Goal: Task Accomplishment & Management: Manage account settings

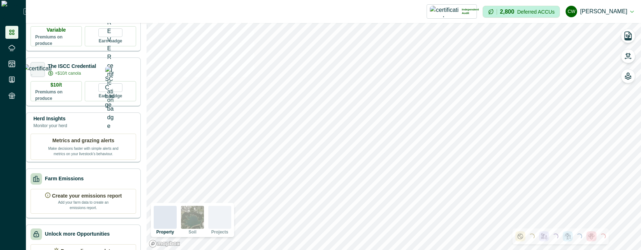
scroll to position [129, 0]
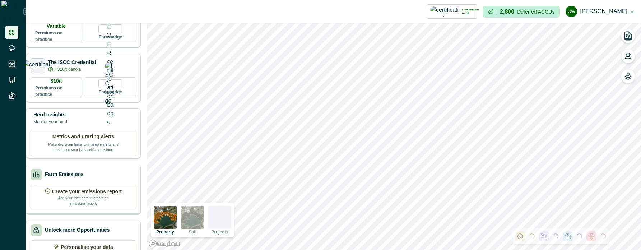
click at [93, 170] on div "Farm Emissions Create your emissions report Add your farm data to create an emi…" at bounding box center [83, 189] width 115 height 50
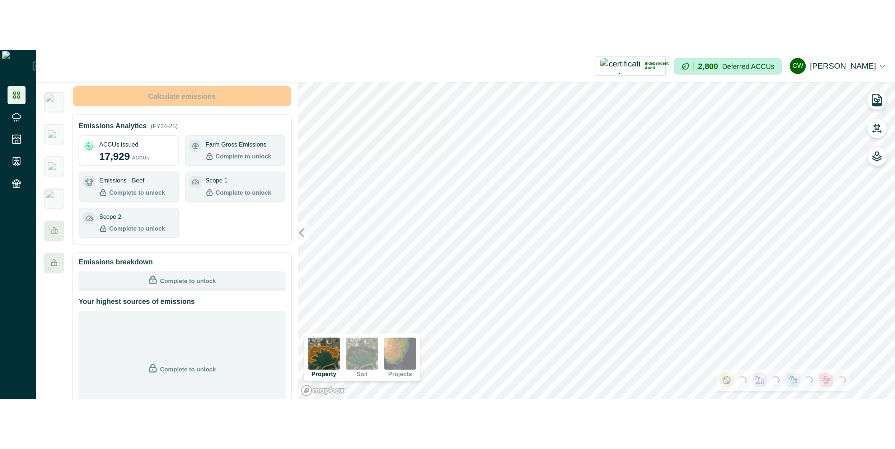
scroll to position [0, 0]
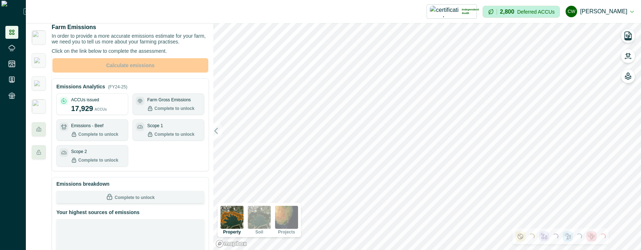
click at [91, 103] on p "ACCUs issued" at bounding box center [85, 100] width 28 height 6
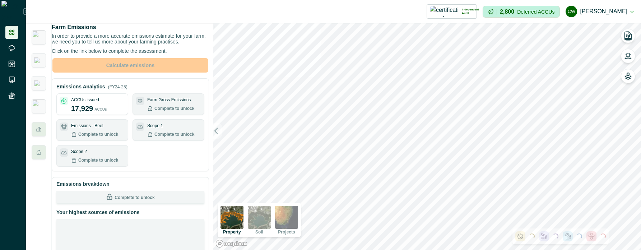
click at [93, 114] on p "17,929" at bounding box center [82, 108] width 22 height 11
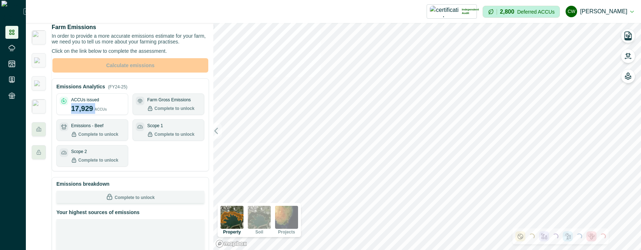
click at [93, 114] on p "17,929" at bounding box center [82, 108] width 22 height 11
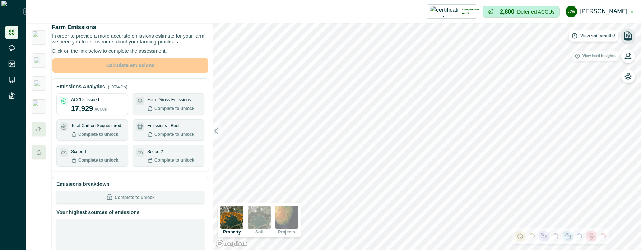
click at [628, 39] on icon "button" at bounding box center [628, 39] width 6 height 2
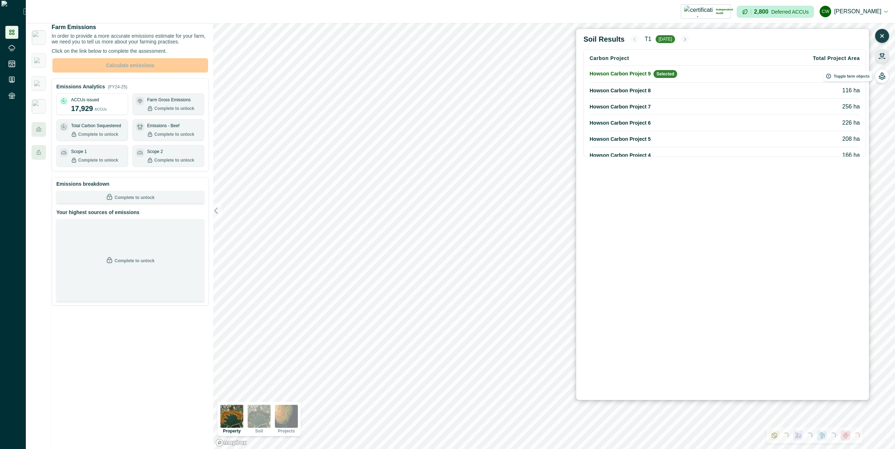
click at [640, 55] on icon "button" at bounding box center [882, 55] width 5 height 4
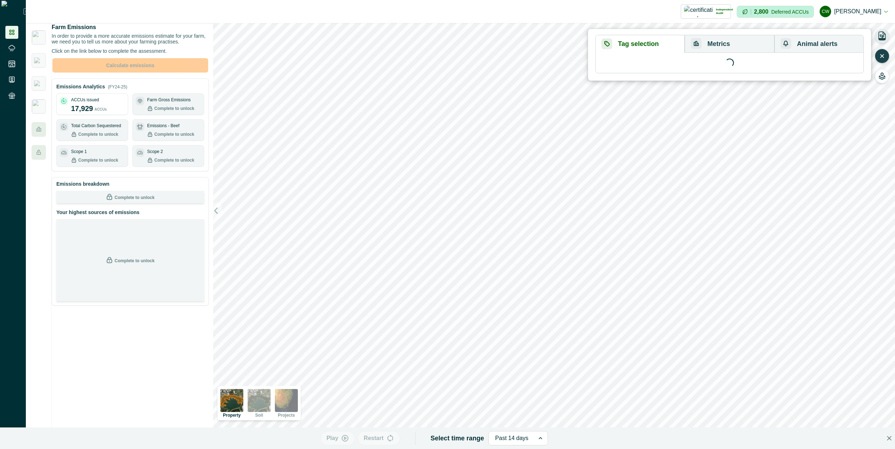
click at [640, 45] on button "Animal alerts" at bounding box center [819, 44] width 89 height 18
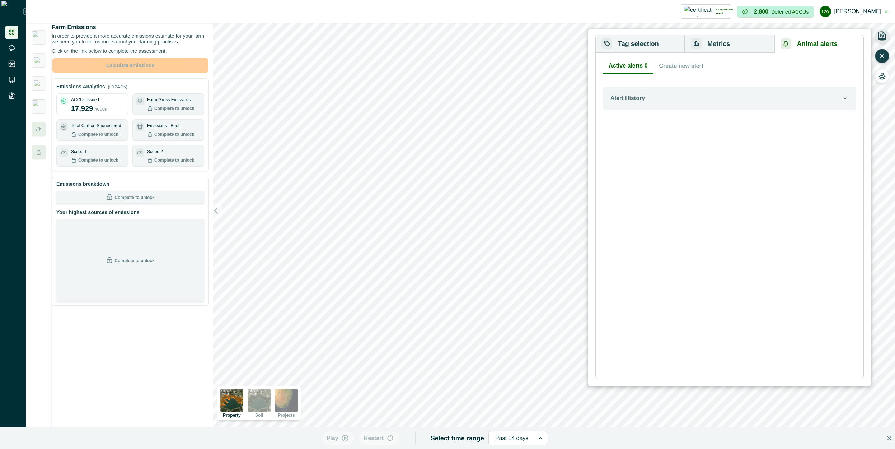
click at [640, 62] on button "Create new alert" at bounding box center [682, 66] width 56 height 15
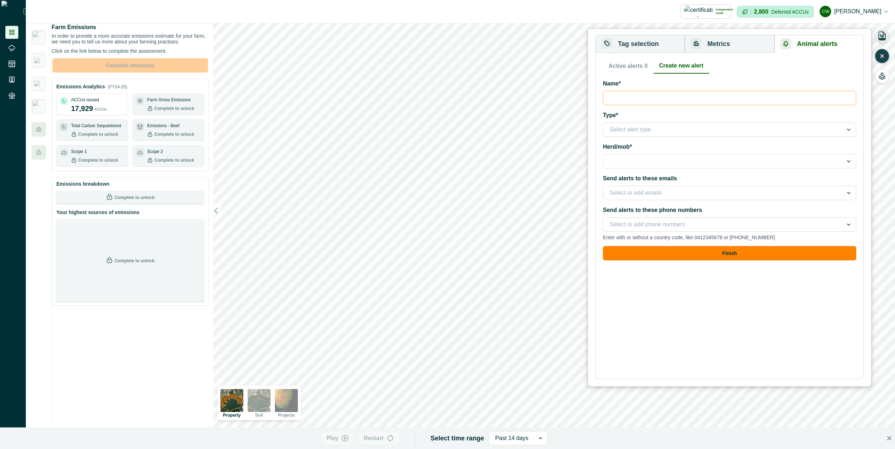
click at [640, 97] on input "Name*" at bounding box center [729, 98] width 253 height 14
click at [588, 130] on div ") Tag selection Metrics Animal alerts All tags Mob Class Breed Unselect all Sel…" at bounding box center [554, 236] width 682 height 426
click at [613, 129] on div at bounding box center [723, 130] width 227 height 10
click at [632, 162] on div "No Activity" at bounding box center [729, 162] width 253 height 13
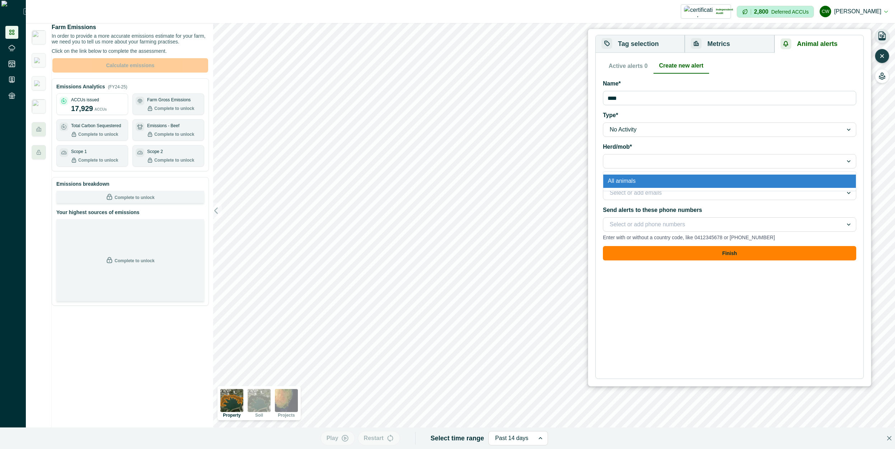
click at [635, 165] on div at bounding box center [723, 161] width 227 height 10
click at [640, 179] on div "All animals" at bounding box center [729, 180] width 253 height 13
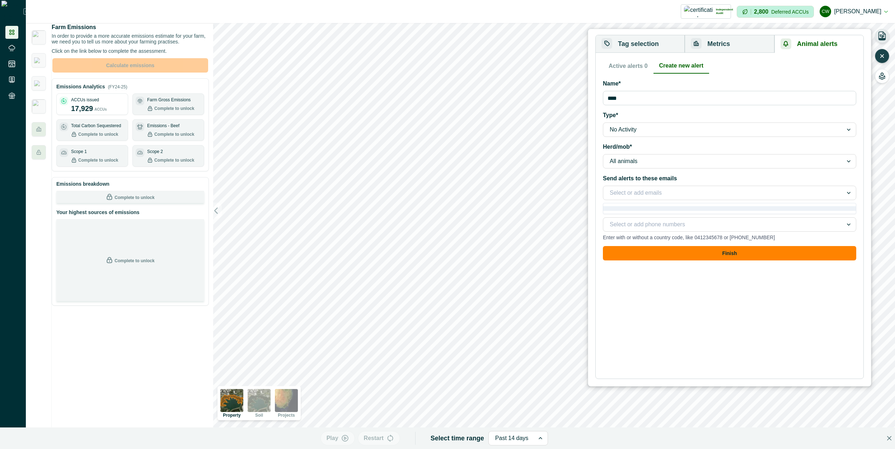
click at [640, 191] on div at bounding box center [723, 193] width 227 height 10
drag, startPoint x: 651, startPoint y: 191, endPoint x: 666, endPoint y: 195, distance: 16.0
click at [640, 191] on div at bounding box center [723, 193] width 227 height 10
click at [640, 249] on button "Finish" at bounding box center [729, 253] width 253 height 14
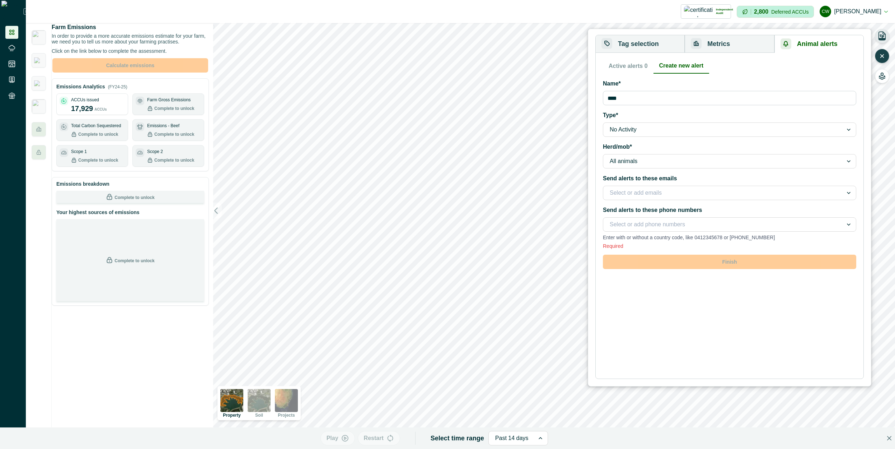
click at [640, 245] on div "Required" at bounding box center [729, 246] width 253 height 6
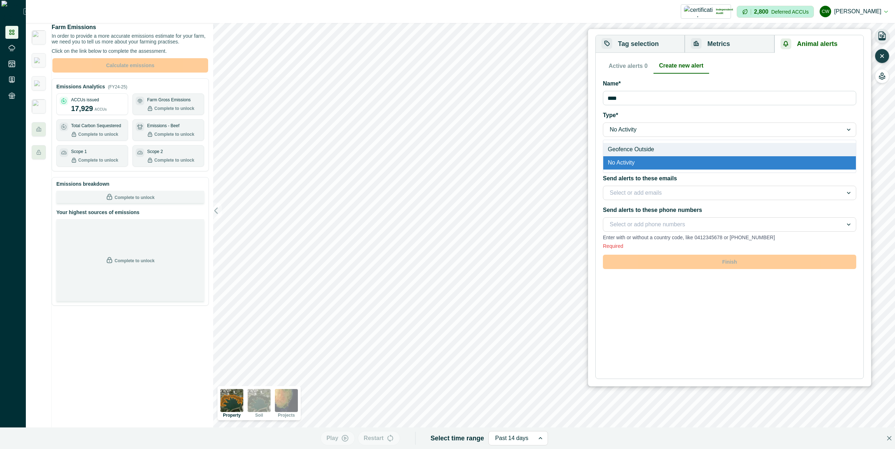
click at [640, 128] on div at bounding box center [723, 130] width 227 height 10
click at [637, 160] on div "No Activity" at bounding box center [729, 162] width 253 height 13
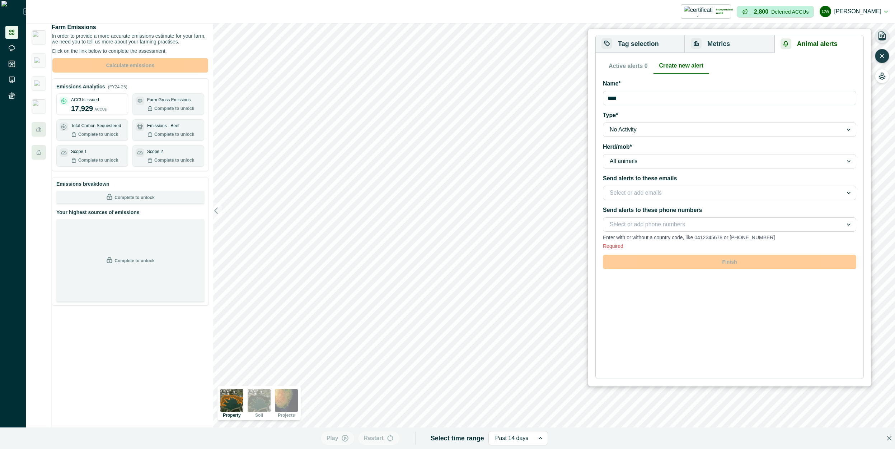
drag, startPoint x: 636, startPoint y: 166, endPoint x: 640, endPoint y: 167, distance: 4.3
click at [636, 167] on div "All animals" at bounding box center [723, 160] width 240 height 11
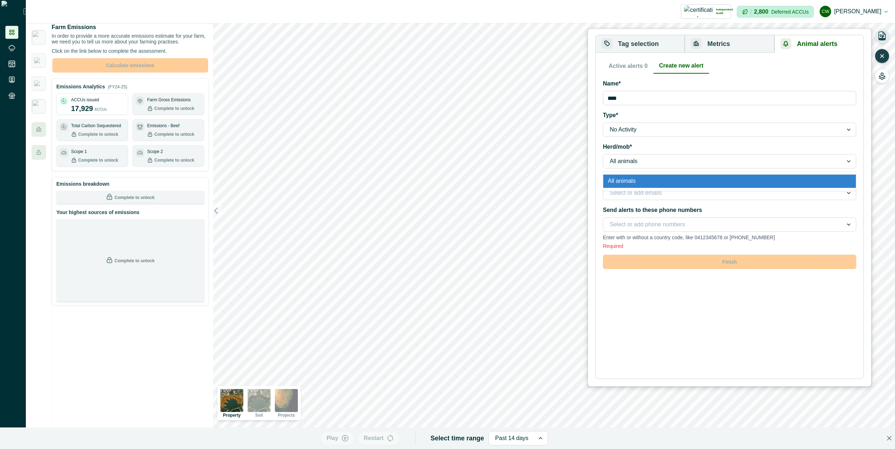
click at [640, 180] on div "All animals" at bounding box center [729, 180] width 253 height 13
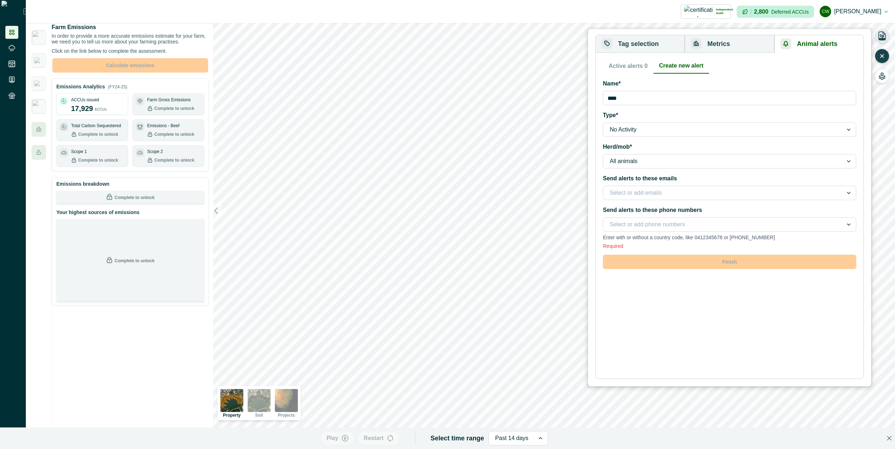
click at [640, 185] on div "Send alerts to these emails Select or add emails" at bounding box center [729, 187] width 253 height 26
click at [640, 99] on input "****" at bounding box center [729, 98] width 253 height 14
type input "****"
click at [640, 249] on div "Active alerts 0 Create new alert Alert History Name* **** Type* No Activity Her…" at bounding box center [729, 216] width 253 height 314
click at [640, 249] on form "Name* **** Type* No Activity Herd/mob* All animals Send alerts to these emails …" at bounding box center [729, 174] width 253 height 190
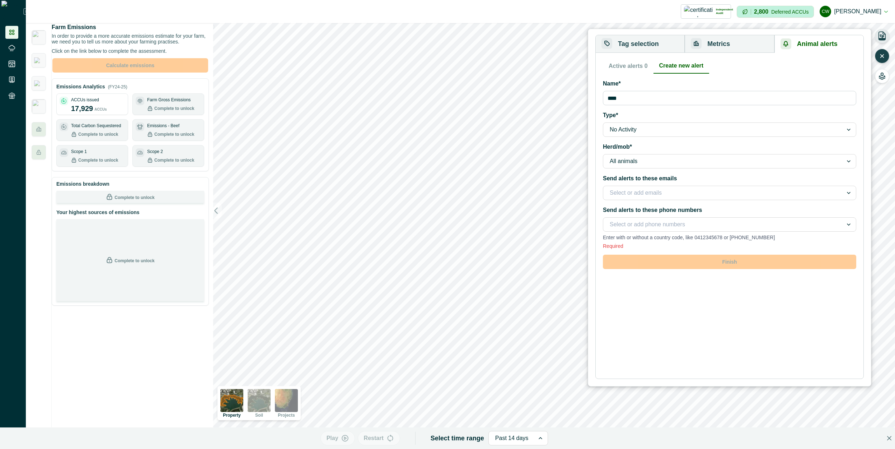
click at [640, 47] on button "Metrics" at bounding box center [729, 44] width 89 height 18
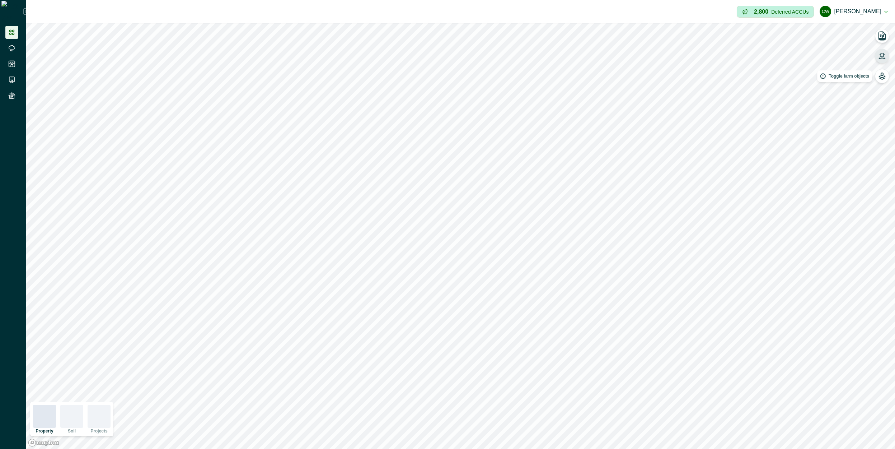
click at [880, 57] on icon "button" at bounding box center [882, 55] width 7 height 7
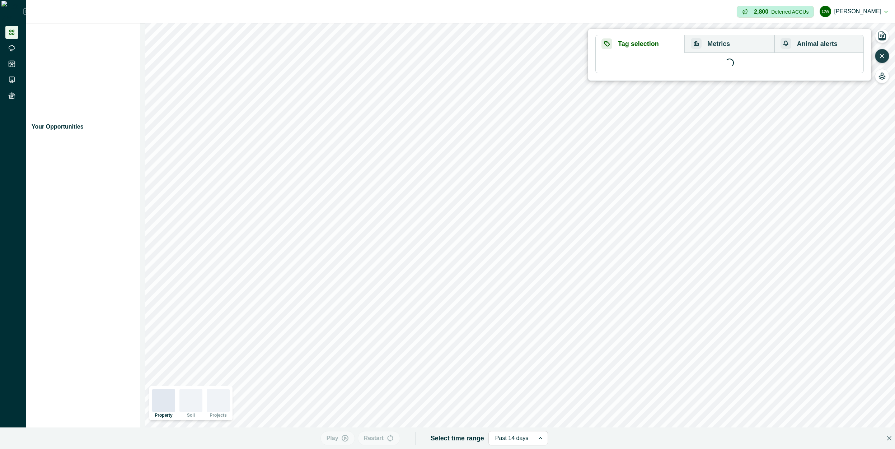
drag, startPoint x: 837, startPoint y: 49, endPoint x: 823, endPoint y: 53, distance: 14.8
click at [837, 48] on button "Animal alerts" at bounding box center [819, 44] width 89 height 18
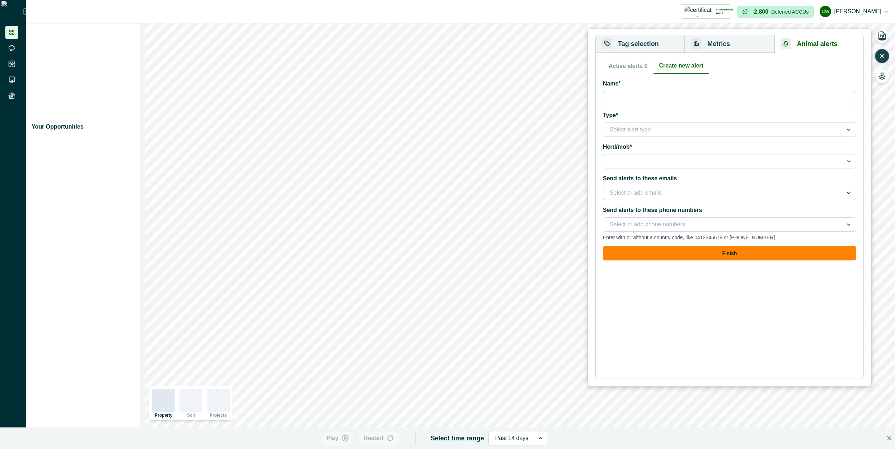
click at [678, 71] on button "Create new alert" at bounding box center [682, 66] width 56 height 15
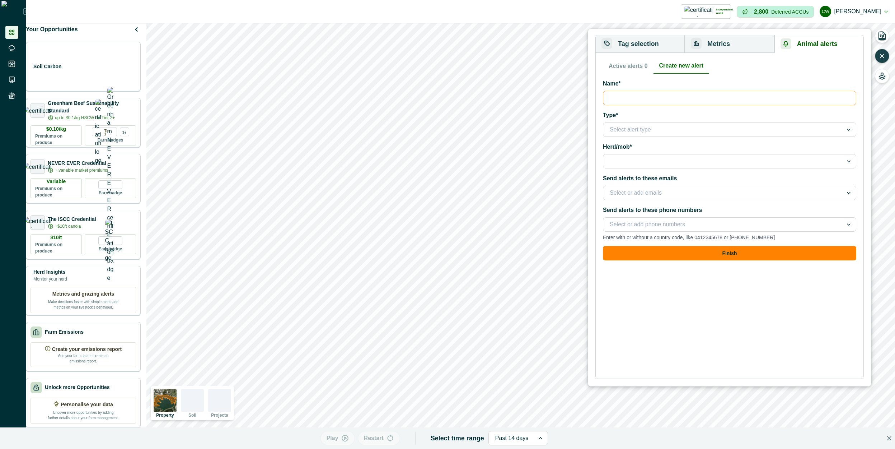
click at [674, 95] on input "Name*" at bounding box center [729, 98] width 253 height 14
type input "**********"
click at [646, 127] on div at bounding box center [723, 130] width 227 height 10
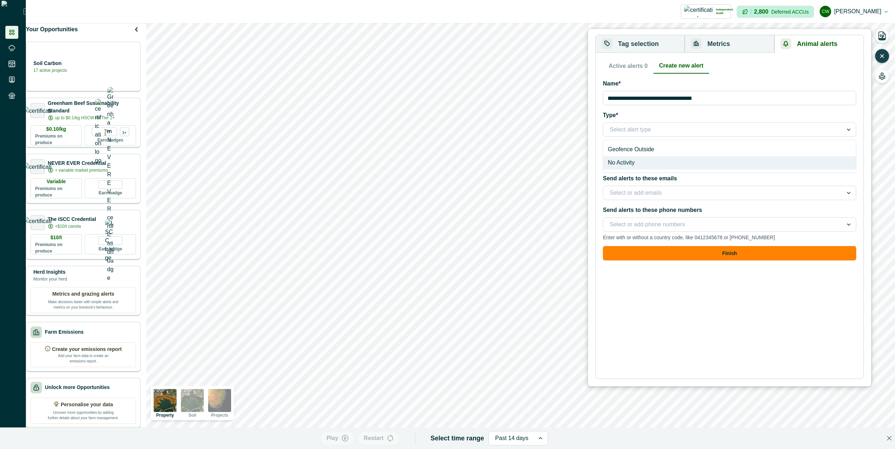
click at [644, 162] on div "No Activity" at bounding box center [729, 162] width 253 height 13
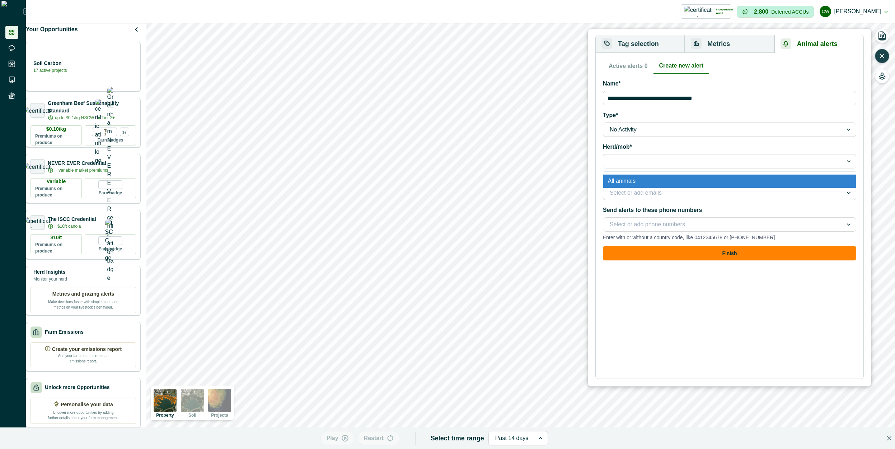
click at [651, 157] on div at bounding box center [723, 161] width 227 height 10
click at [646, 175] on div "All animals" at bounding box center [729, 180] width 253 height 13
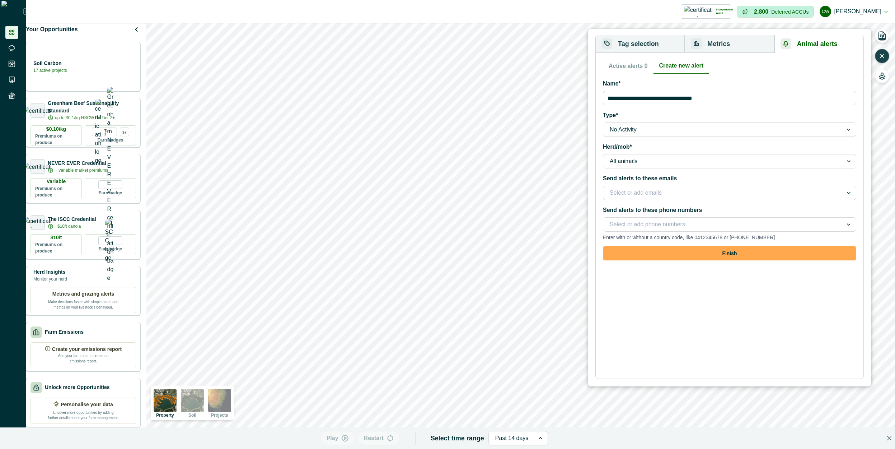
click at [713, 253] on button "Finish" at bounding box center [729, 253] width 253 height 14
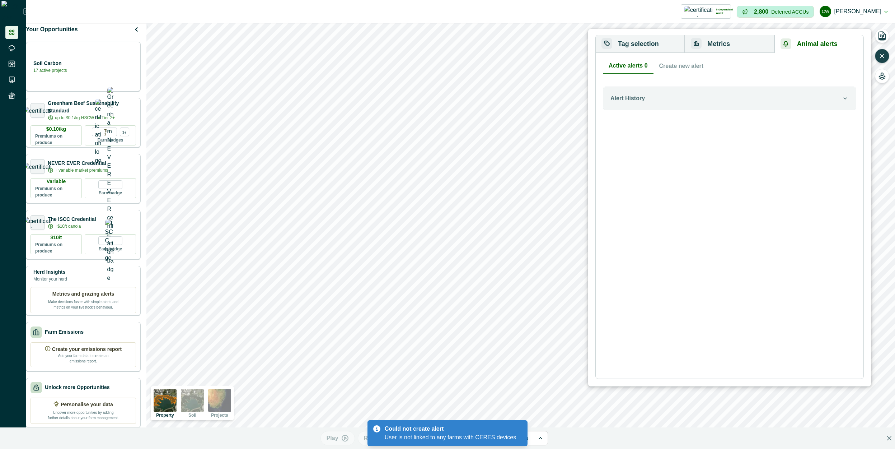
click at [494, 437] on div "User is not linked to any farms with CERES devices" at bounding box center [450, 437] width 131 height 9
click at [771, 235] on div "**********" at bounding box center [729, 216] width 253 height 314
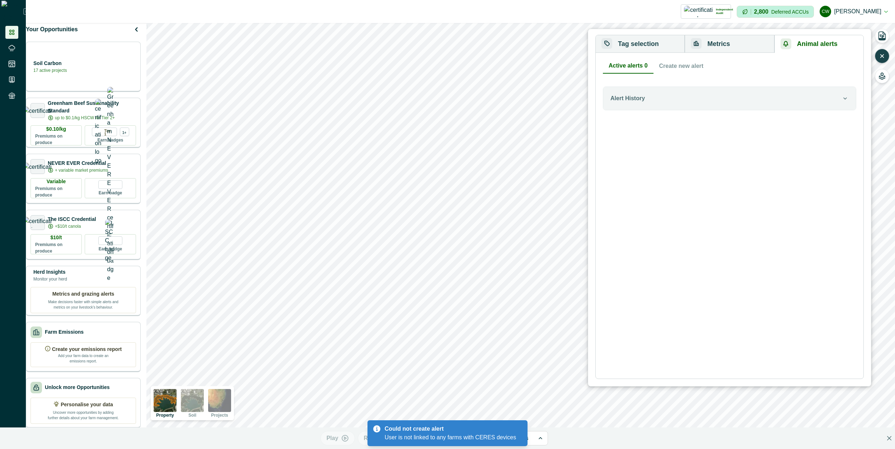
click at [505, 430] on div "Could not create alert" at bounding box center [449, 428] width 128 height 9
click at [707, 293] on div "**********" at bounding box center [729, 216] width 253 height 314
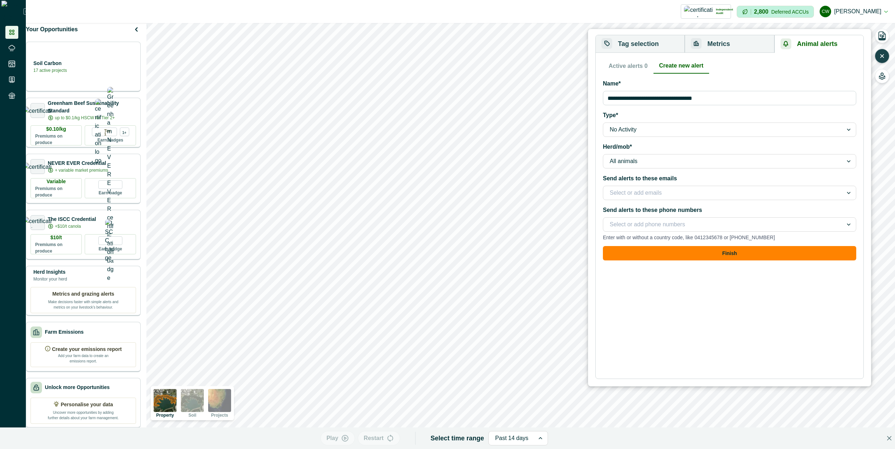
click at [701, 64] on button "Create new alert" at bounding box center [682, 66] width 56 height 15
click at [704, 253] on button "Finish" at bounding box center [729, 253] width 253 height 14
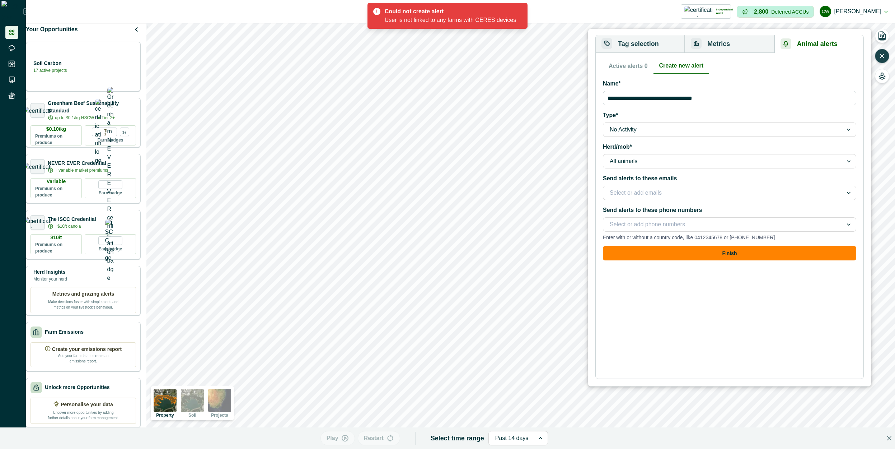
click at [672, 71] on button "Create new alert" at bounding box center [682, 66] width 56 height 15
click at [654, 132] on div at bounding box center [723, 130] width 227 height 10
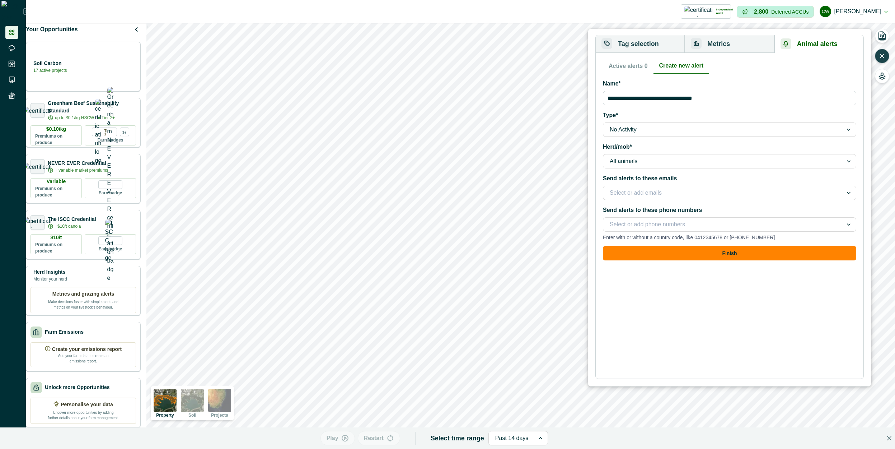
click at [661, 310] on div "**********" at bounding box center [729, 216] width 253 height 314
click at [102, 66] on div "Soil Carbon 17 active projects" at bounding box center [84, 66] width 106 height 14
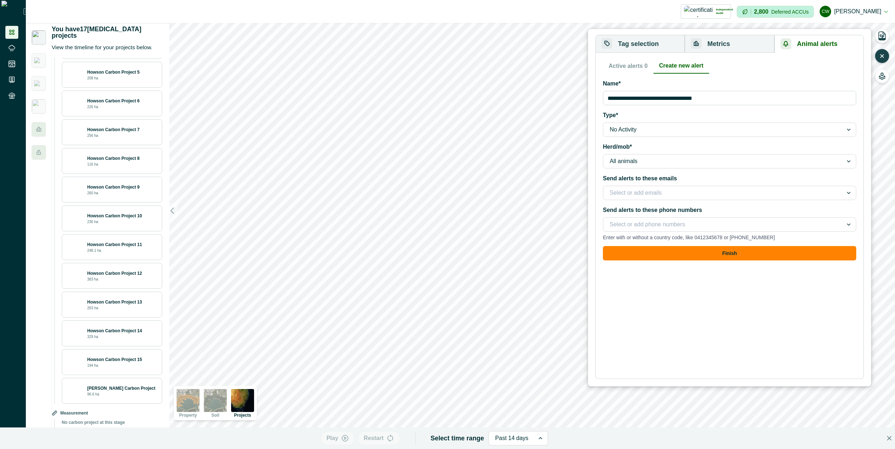
scroll to position [212, 0]
